Goal: Task Accomplishment & Management: Manage account settings

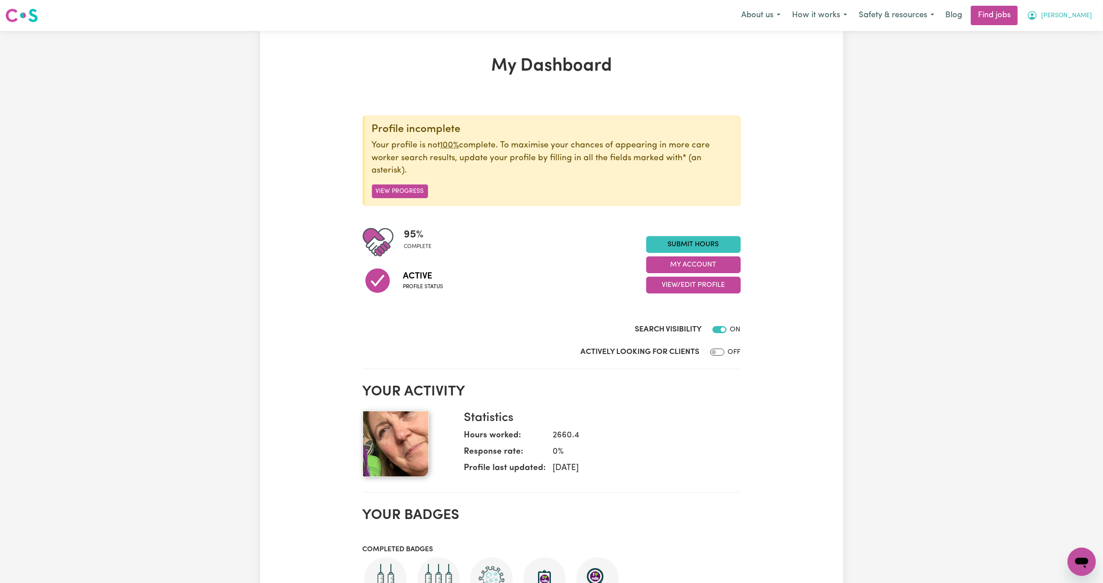
click at [1085, 13] on span "[PERSON_NAME]" at bounding box center [1066, 16] width 51 height 10
click at [1060, 52] on link "My Dashboard" at bounding box center [1062, 50] width 70 height 17
click at [1061, 34] on link "My Account" at bounding box center [1062, 34] width 70 height 17
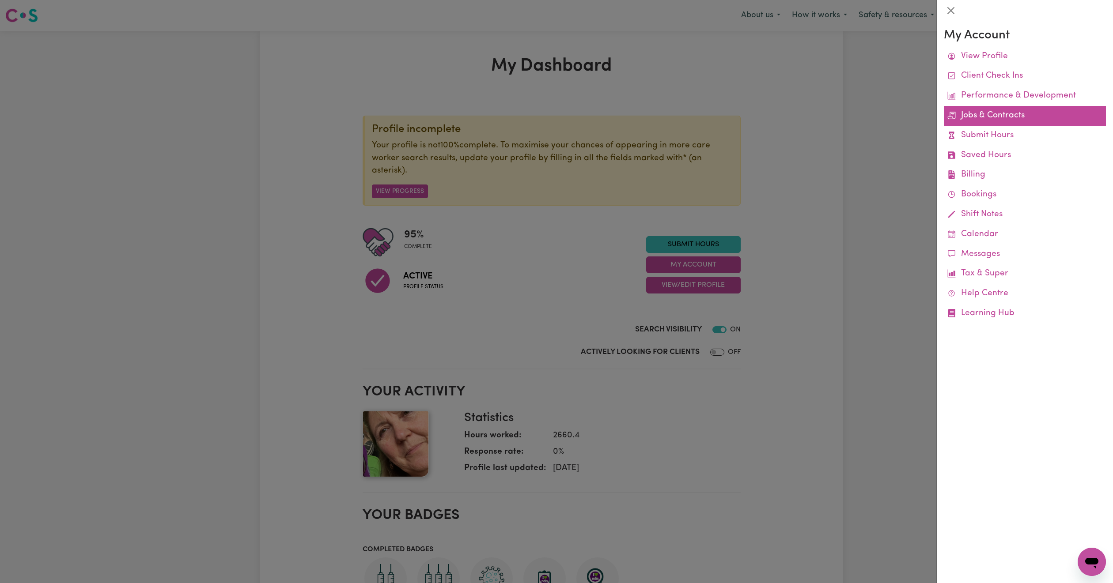
click at [989, 118] on link "Jobs & Contracts" at bounding box center [1025, 116] width 162 height 20
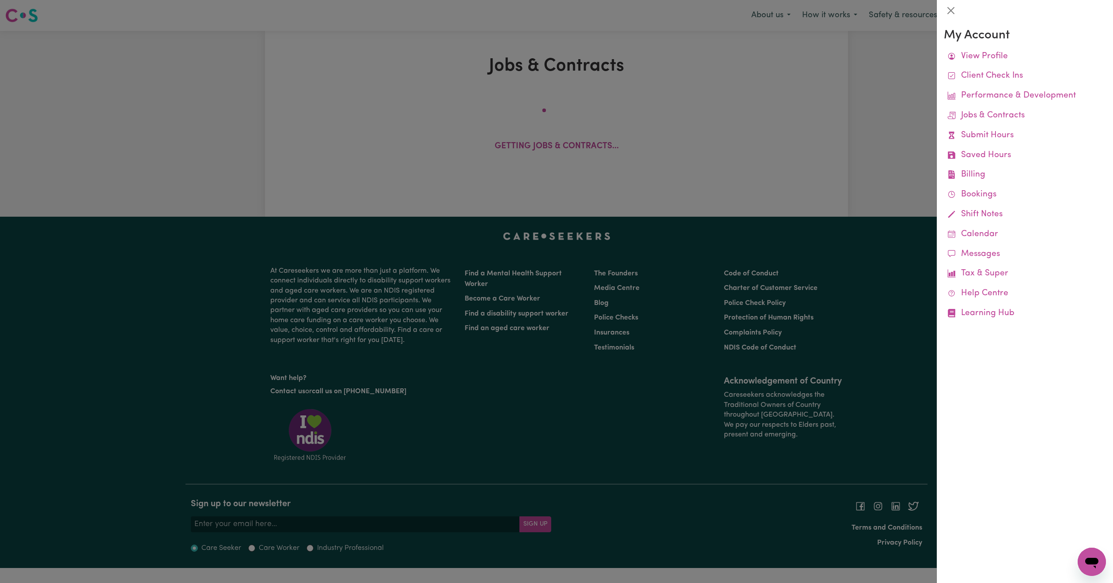
click at [436, 88] on div at bounding box center [556, 291] width 1113 height 583
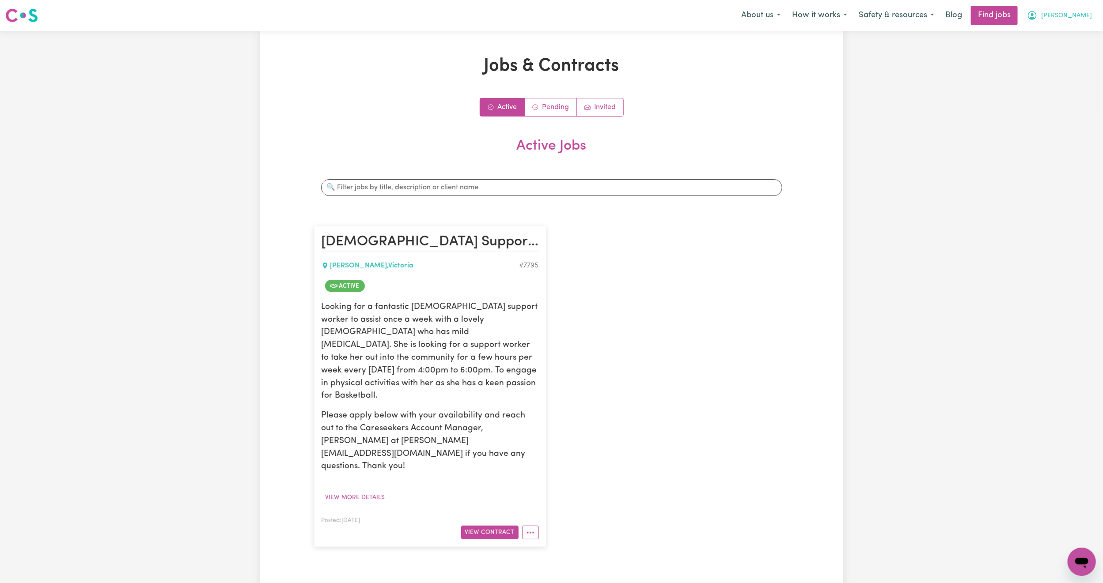
click at [1077, 19] on span "[PERSON_NAME]" at bounding box center [1066, 16] width 51 height 10
click at [1070, 52] on link "My Dashboard" at bounding box center [1062, 50] width 70 height 17
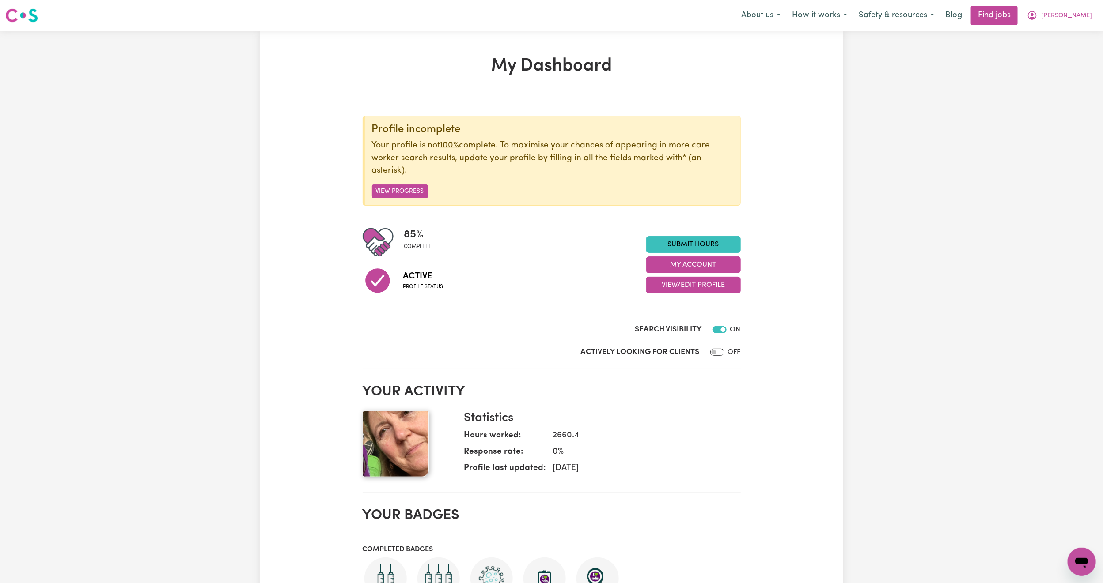
click at [1088, 25] on div "Menu About us How it works Safety & resources Blog Find jobs [PERSON_NAME]" at bounding box center [551, 15] width 1103 height 20
click at [1078, 19] on span "[PERSON_NAME]" at bounding box center [1066, 16] width 51 height 10
click at [1068, 33] on link "My Account" at bounding box center [1062, 34] width 70 height 17
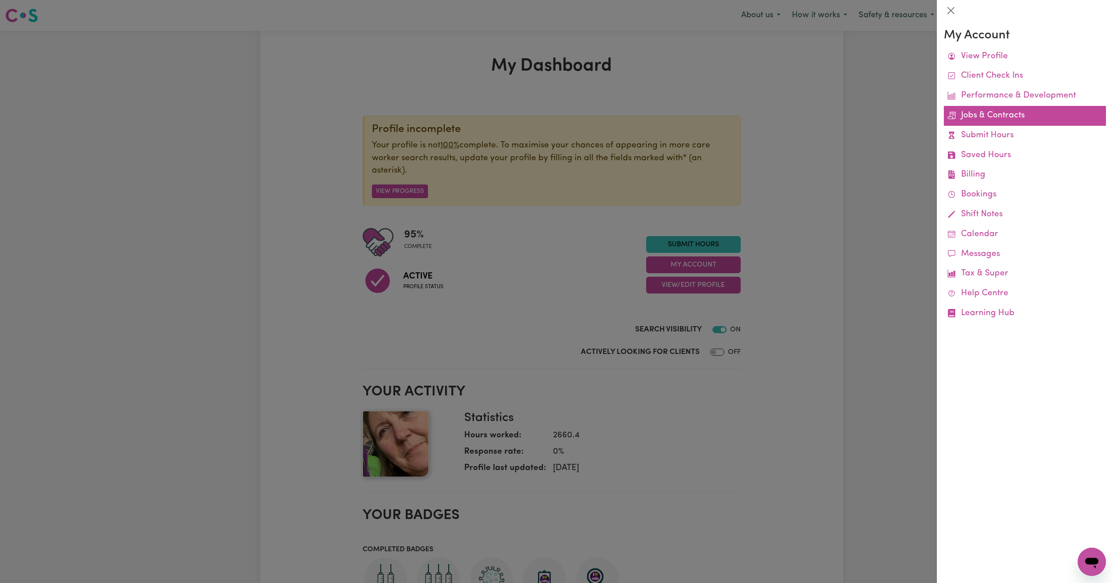
click at [1007, 122] on link "Jobs & Contracts" at bounding box center [1025, 116] width 162 height 20
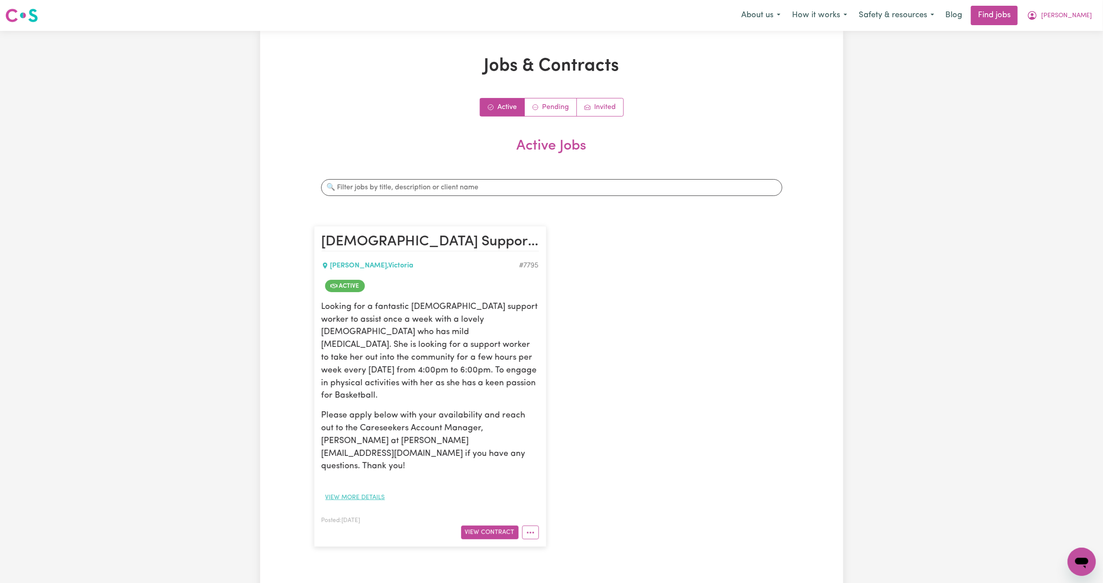
click at [374, 491] on button "View more details" at bounding box center [355, 498] width 68 height 14
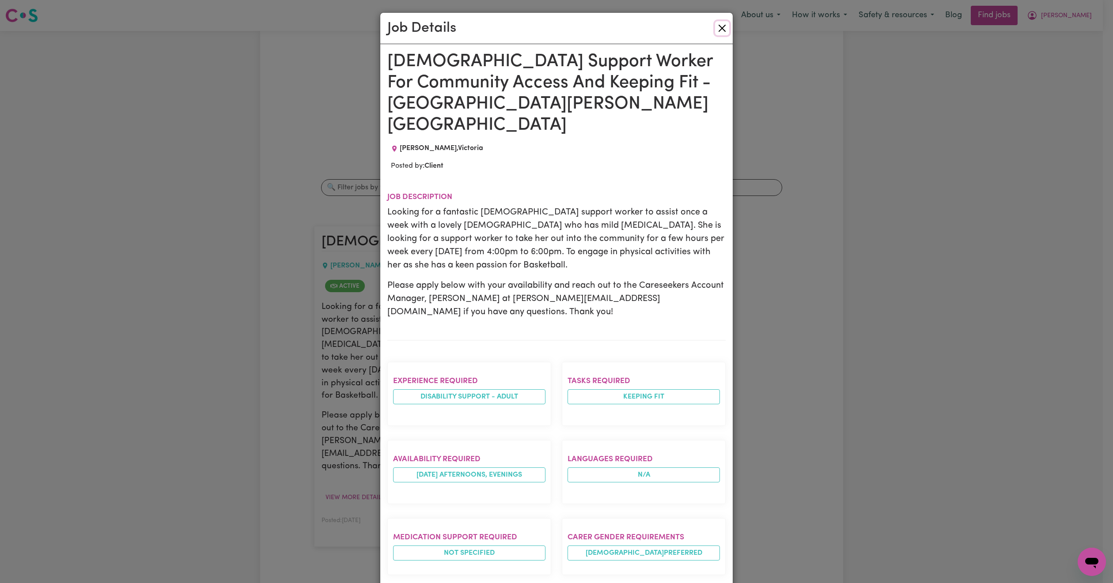
click at [716, 28] on button "Close" at bounding box center [722, 28] width 14 height 14
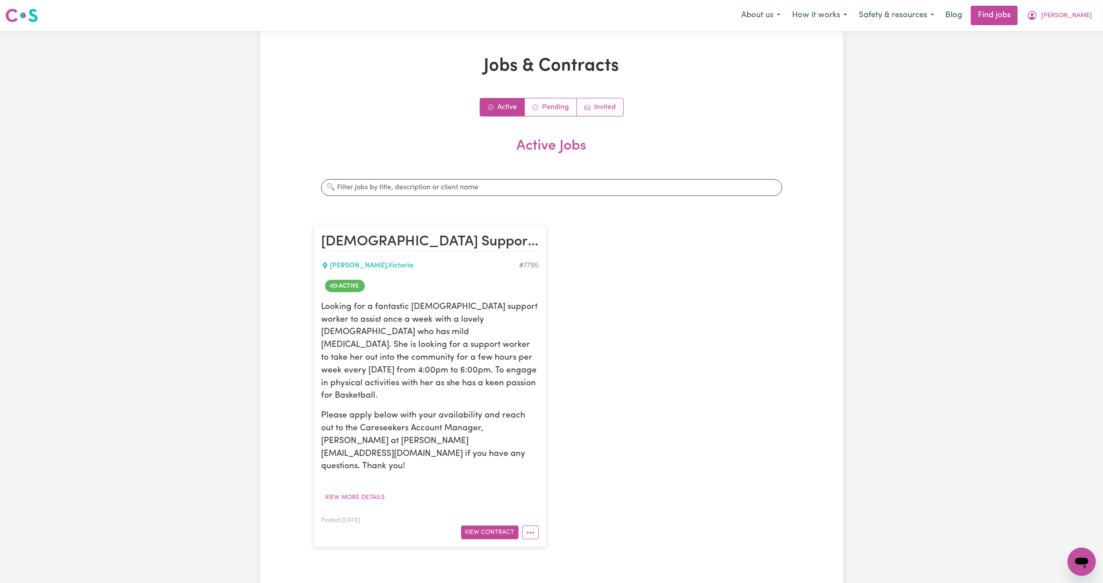
click at [1085, 26] on nav "Menu About us How it works Safety & resources Blog Find jobs [PERSON_NAME]" at bounding box center [551, 15] width 1103 height 31
click at [1082, 17] on span "[PERSON_NAME]" at bounding box center [1066, 16] width 51 height 10
click at [1068, 31] on link "My Account" at bounding box center [1062, 34] width 70 height 17
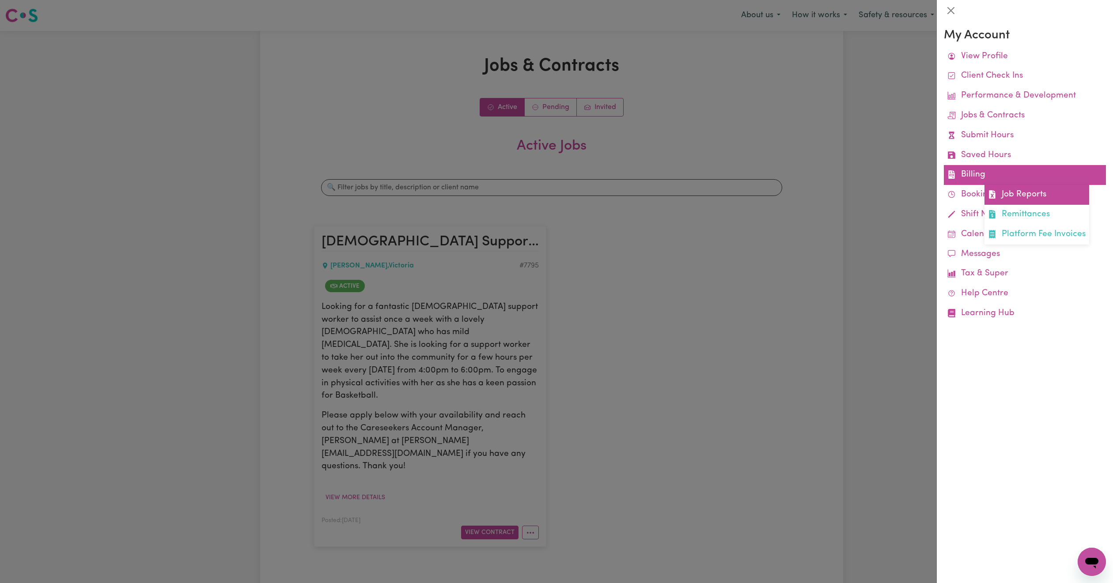
click at [1019, 199] on link "Job Reports" at bounding box center [1036, 195] width 105 height 20
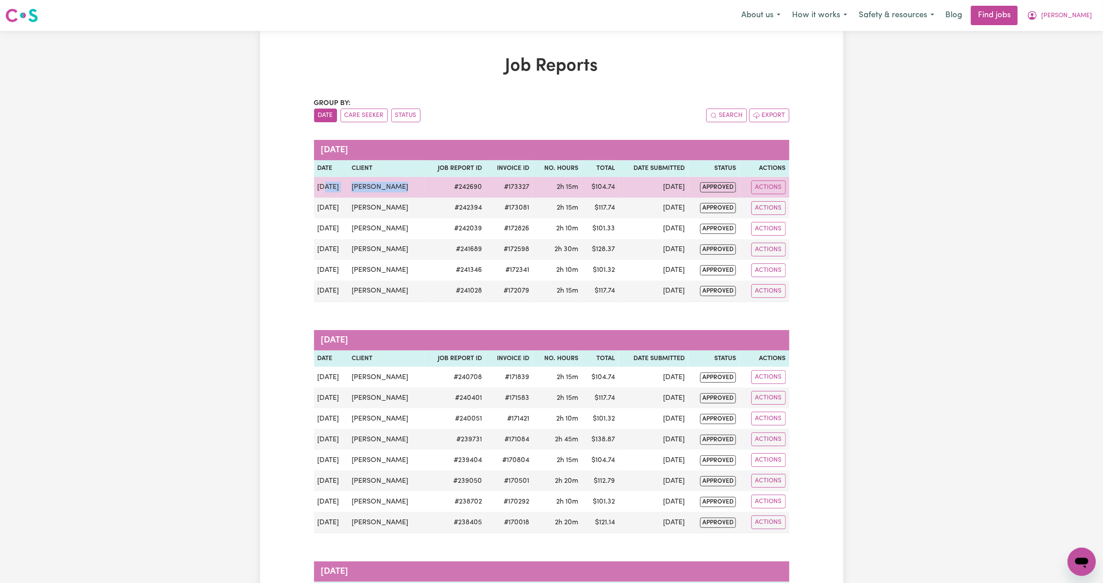
drag, startPoint x: 407, startPoint y: 189, endPoint x: 326, endPoint y: 179, distance: 81.5
click at [326, 179] on tr "[DATE] [PERSON_NAME] # 242690 #173327 2h 15m $ 104.74 [DATE] approved Actions" at bounding box center [551, 187] width 475 height 21
click at [351, 183] on td "[PERSON_NAME]" at bounding box center [386, 187] width 76 height 21
drag, startPoint x: 413, startPoint y: 190, endPoint x: 353, endPoint y: 179, distance: 61.4
click at [353, 179] on tr "[DATE] [PERSON_NAME] # 242690 #173327 2h 15m $ 104.74 [DATE] approved Actions" at bounding box center [551, 187] width 475 height 21
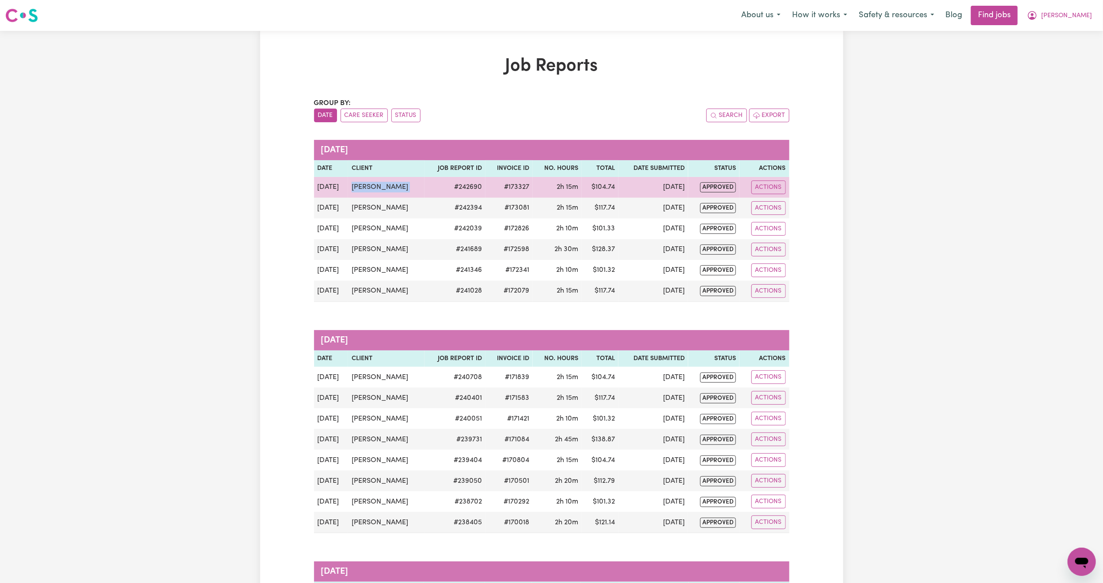
copy td "[PERSON_NAME]"
